Goal: Information Seeking & Learning: Learn about a topic

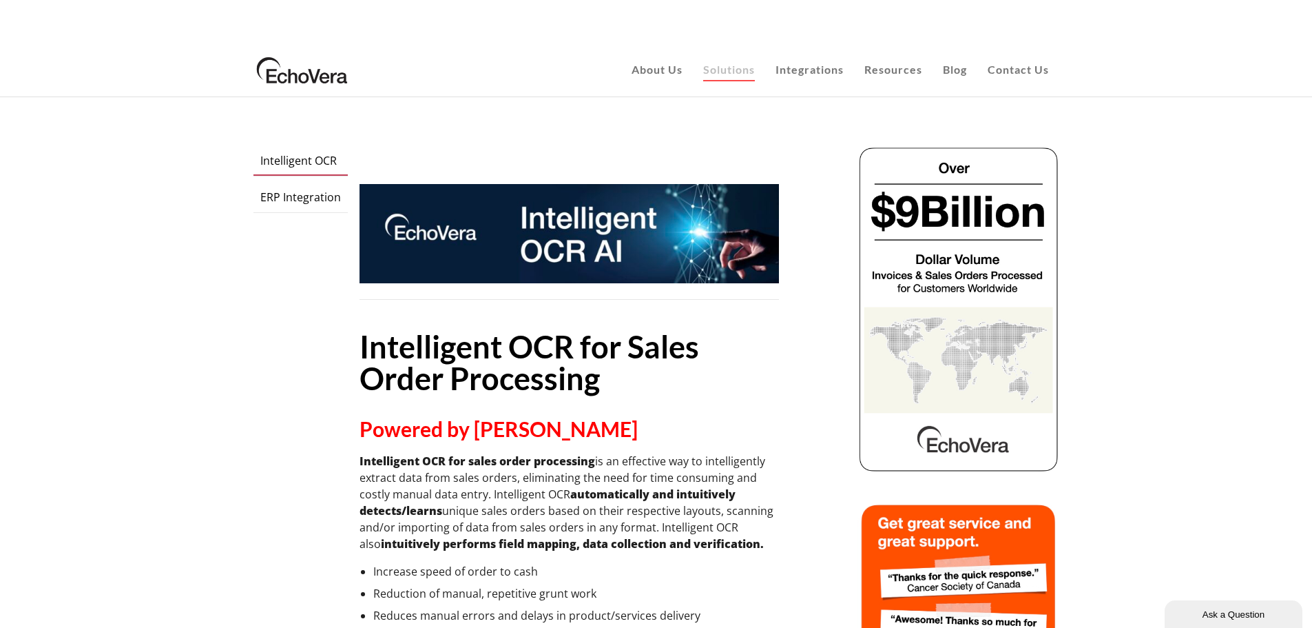
scroll to position [138, 0]
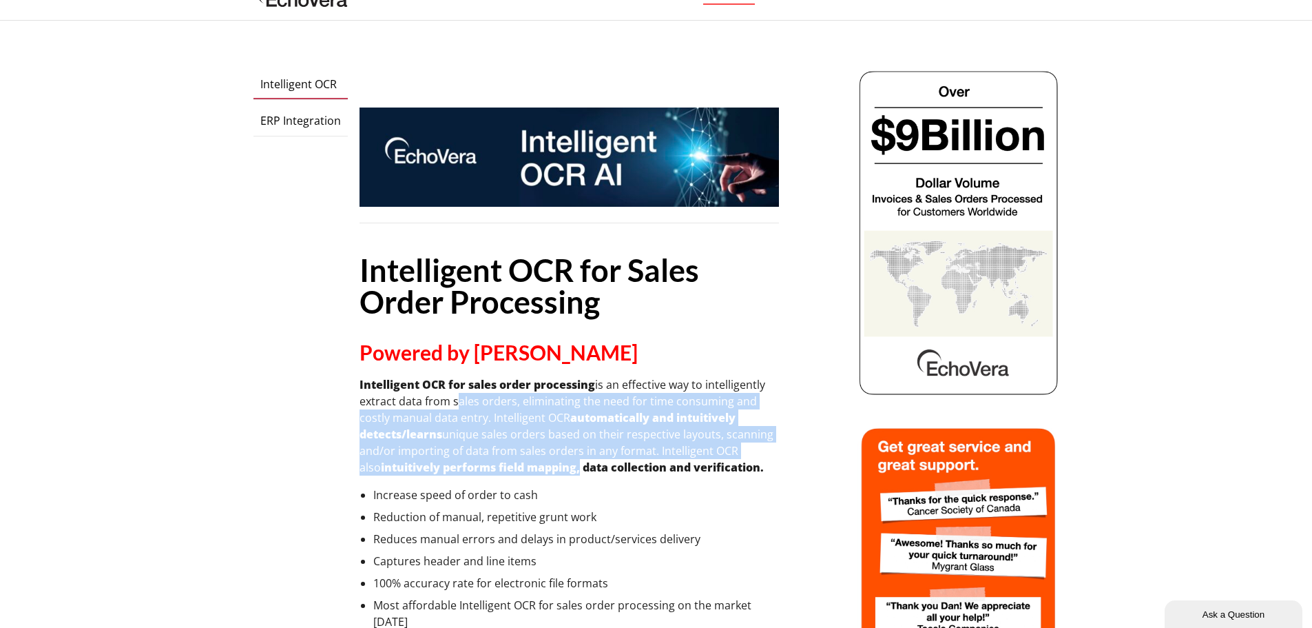
drag, startPoint x: 483, startPoint y: 307, endPoint x: 576, endPoint y: 358, distance: 106.4
click at [576, 376] on p "Intelligent OCR for sales order processing is an effective way to intelligently…" at bounding box center [570, 425] width 420 height 99
click at [576, 459] on strong "intuitively performs field mapping, data collection and verification." at bounding box center [572, 466] width 383 height 15
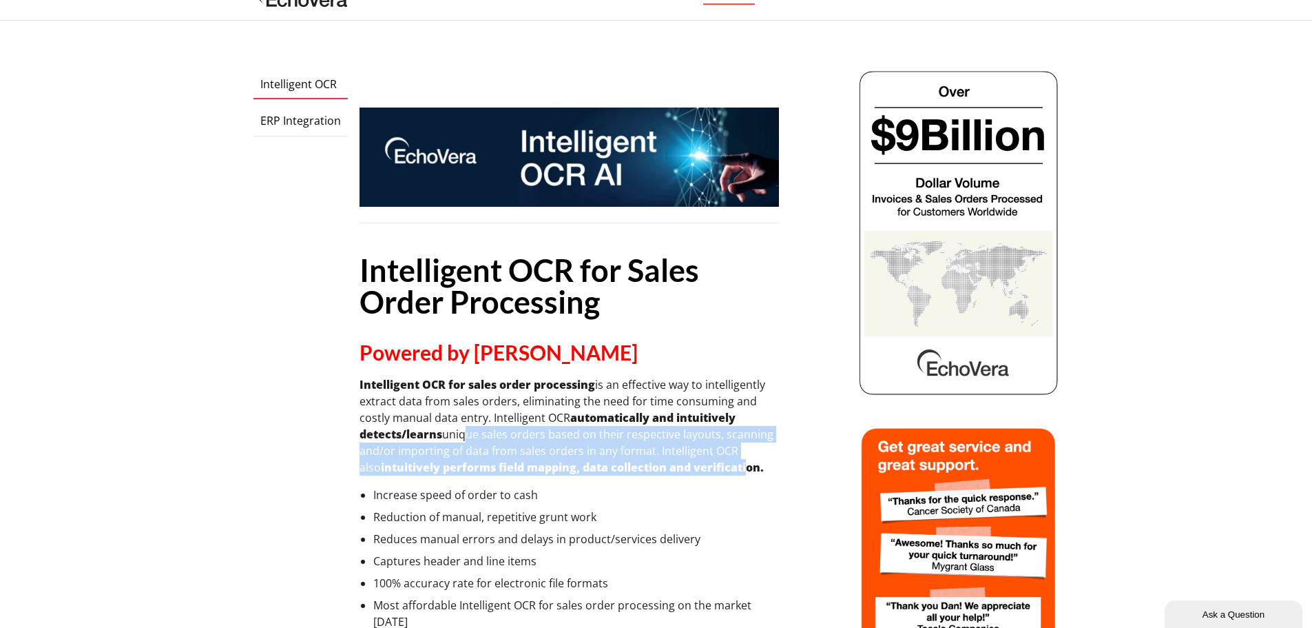
drag, startPoint x: 743, startPoint y: 366, endPoint x: 468, endPoint y: 325, distance: 277.9
click at [468, 376] on p "Intelligent OCR for sales order processing is an effective way to intelligently…" at bounding box center [570, 425] width 420 height 99
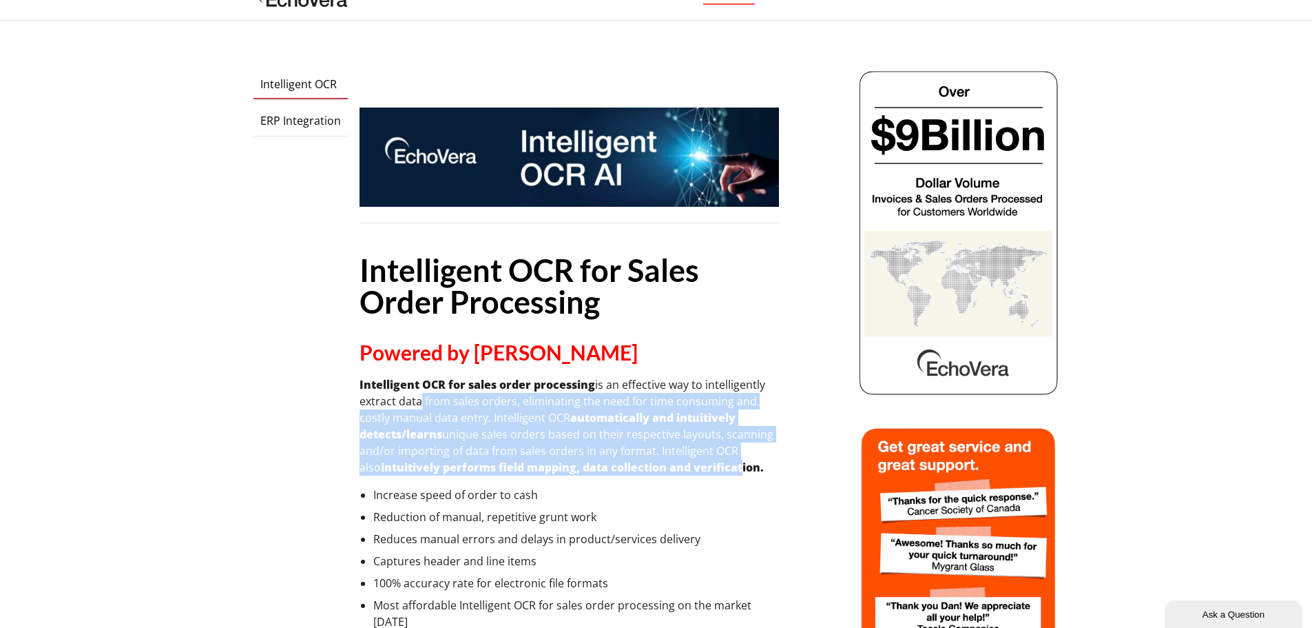
drag, startPoint x: 420, startPoint y: 291, endPoint x: 738, endPoint y: 367, distance: 327.3
click at [738, 376] on p "Intelligent OCR for sales order processing is an effective way to intelligently…" at bounding box center [570, 425] width 420 height 99
click at [738, 459] on strong "intuitively performs field mapping, data collection and verification." at bounding box center [572, 466] width 383 height 15
drag, startPoint x: 703, startPoint y: 380, endPoint x: 498, endPoint y: 302, distance: 219.8
click at [498, 302] on div "Intelligent OCR for Sales Order Processing Powered by AI Intelligent OCR for sa…" at bounding box center [570, 368] width 420 height 522
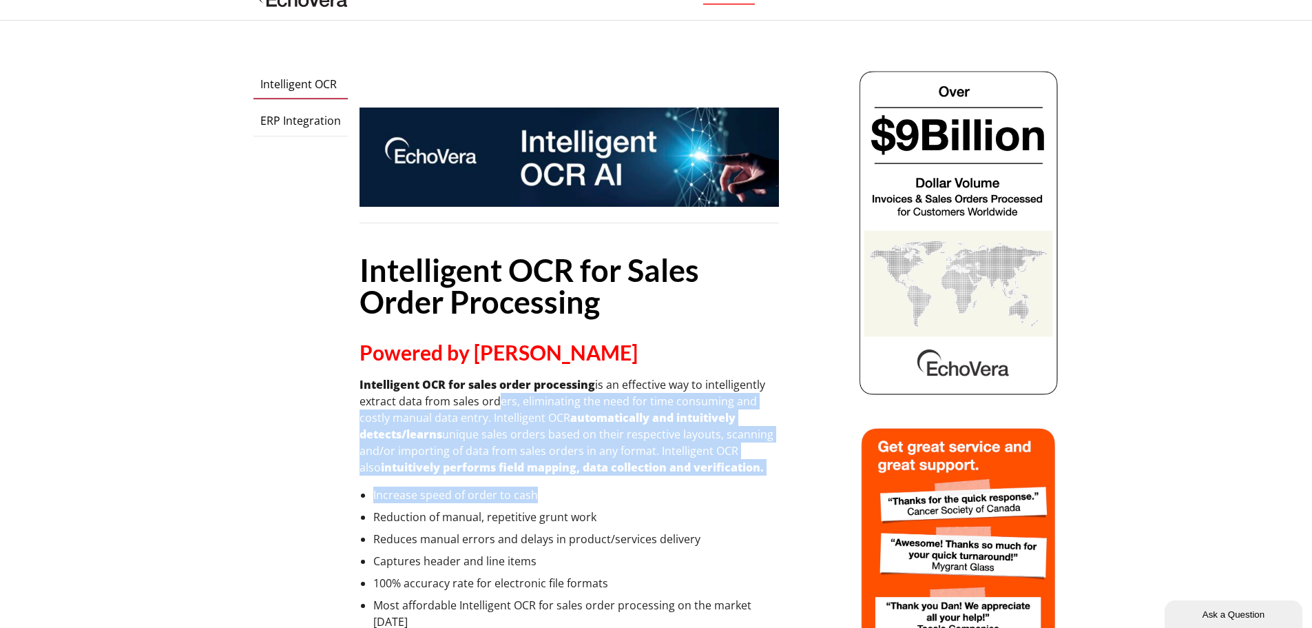
click at [498, 376] on p "Intelligent OCR for sales order processing is an effective way to intelligently…" at bounding box center [570, 425] width 420 height 99
